Goal: Navigation & Orientation: Find specific page/section

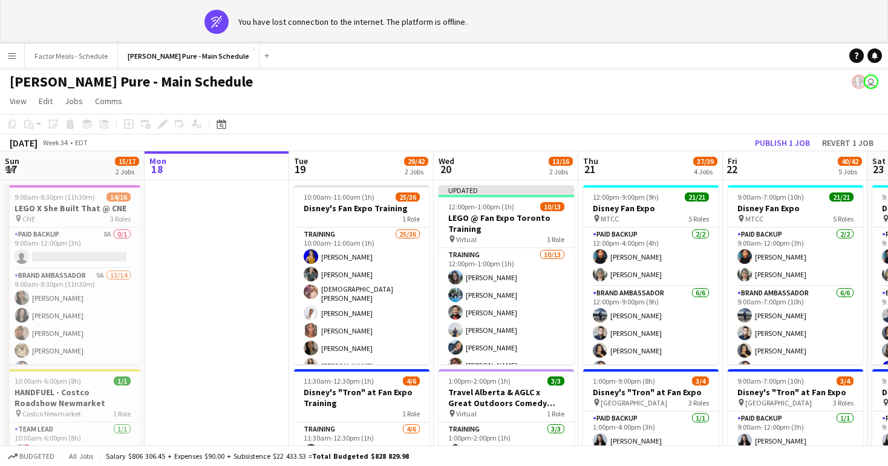
scroll to position [0, 428]
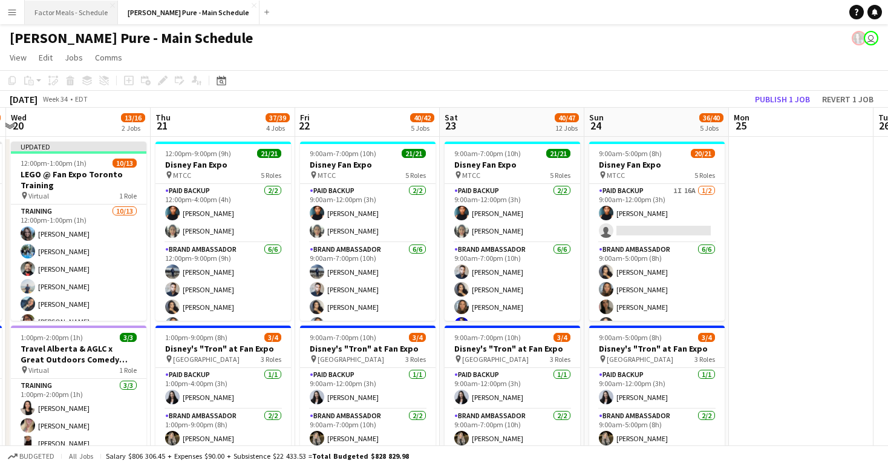
click at [66, 10] on button "Factor Meals - Schedule Close" at bounding box center [71, 13] width 93 height 24
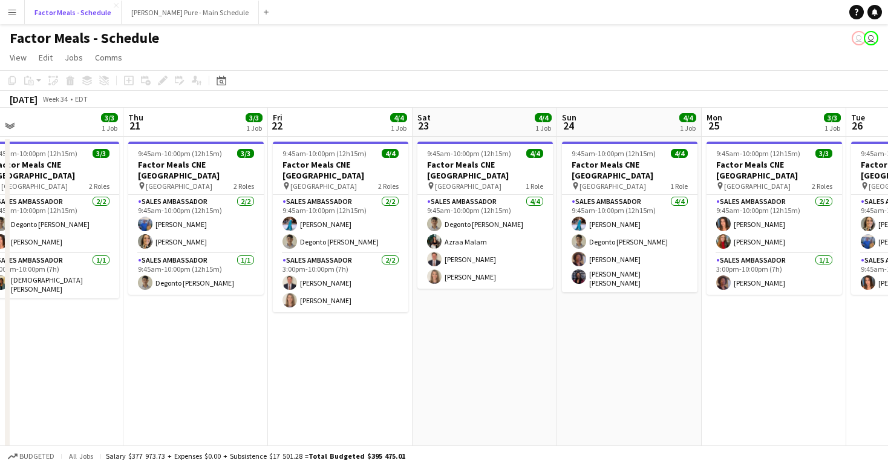
scroll to position [0, 459]
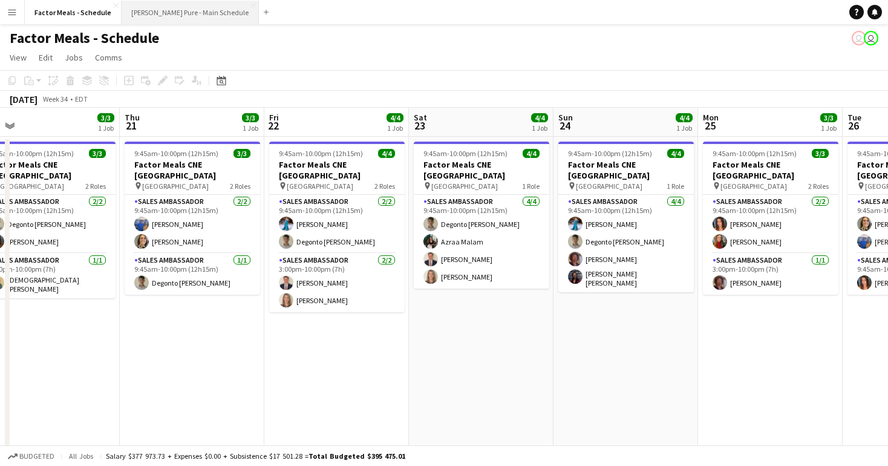
click at [154, 11] on button "[PERSON_NAME] Pure - Main Schedule Close" at bounding box center [190, 13] width 137 height 24
